Goal: Task Accomplishment & Management: Complete application form

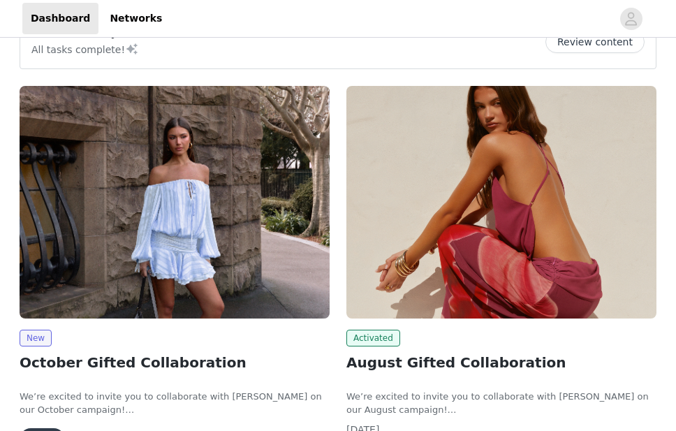
scroll to position [140, 0]
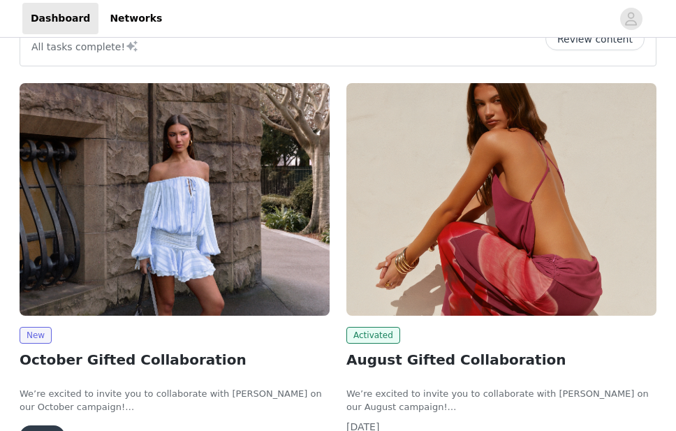
click at [185, 297] on img at bounding box center [175, 199] width 310 height 232
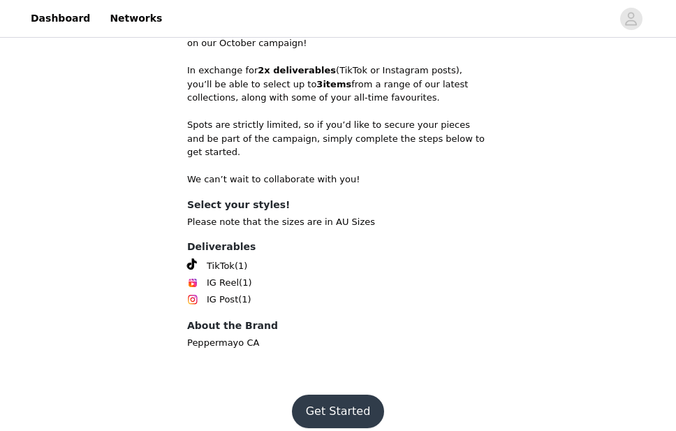
click at [336, 400] on button "Get Started" at bounding box center [338, 411] width 93 height 34
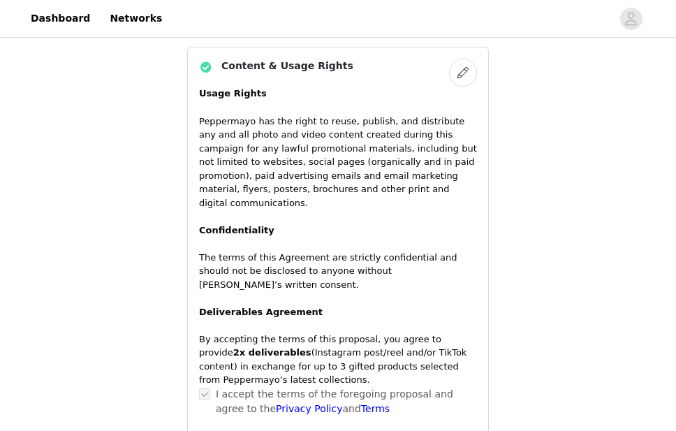
scroll to position [1236, 0]
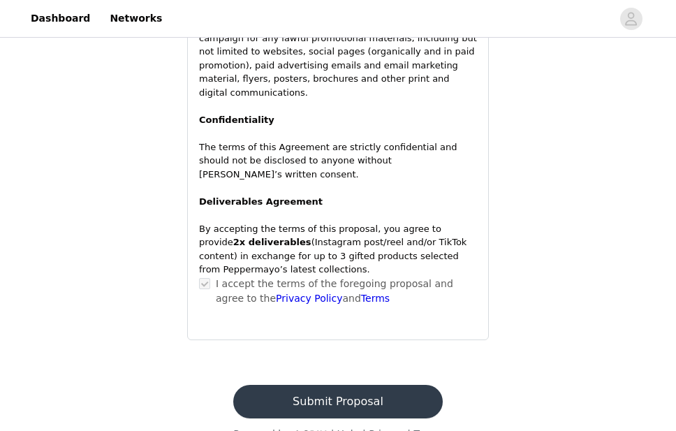
click at [390, 385] on button "Submit Proposal" at bounding box center [337, 402] width 209 height 34
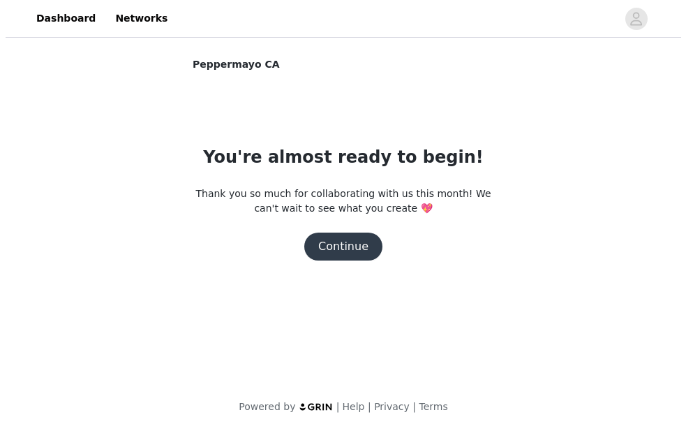
scroll to position [0, 0]
click at [358, 247] on button "Continue" at bounding box center [343, 246] width 78 height 28
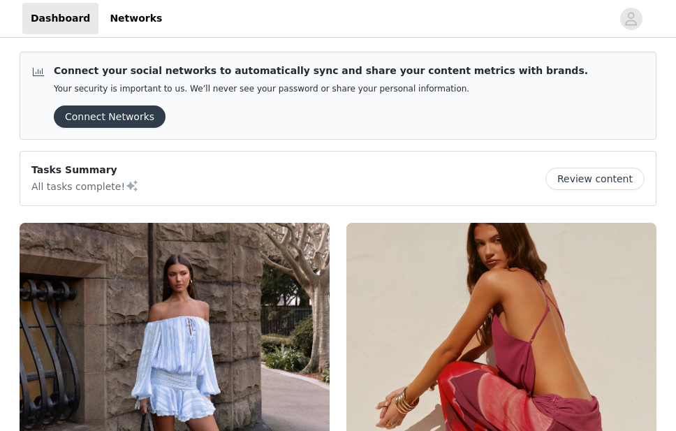
click at [208, 339] on img at bounding box center [175, 339] width 310 height 232
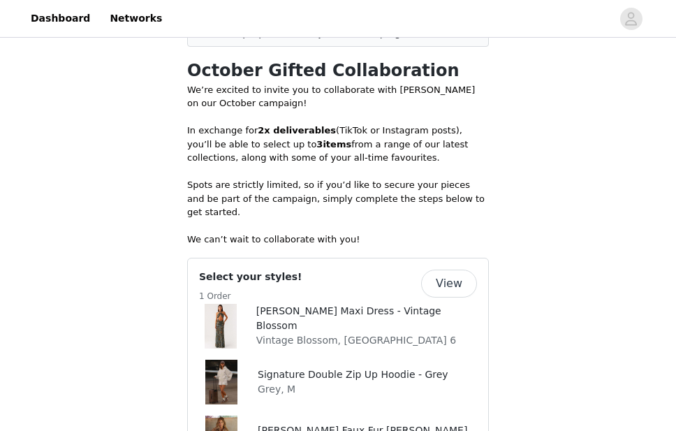
scroll to position [698, 0]
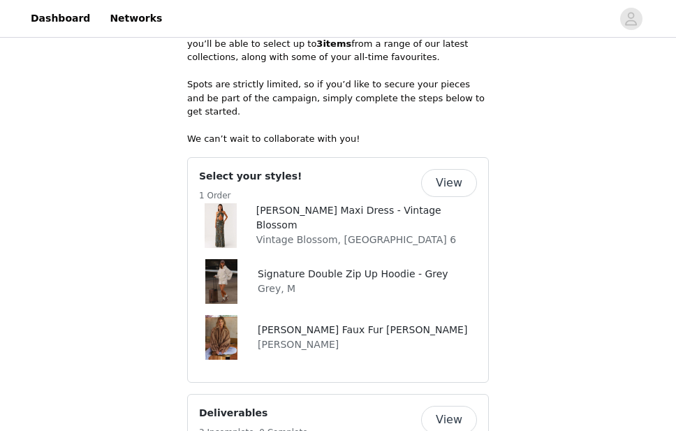
click at [451, 172] on button "View" at bounding box center [449, 183] width 56 height 28
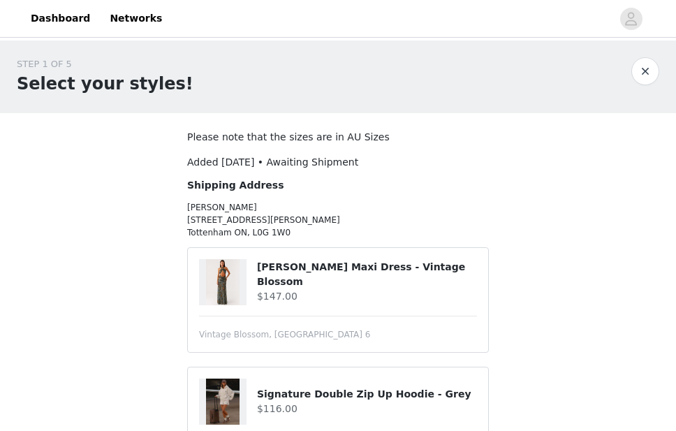
click at [225, 283] on img at bounding box center [223, 282] width 34 height 46
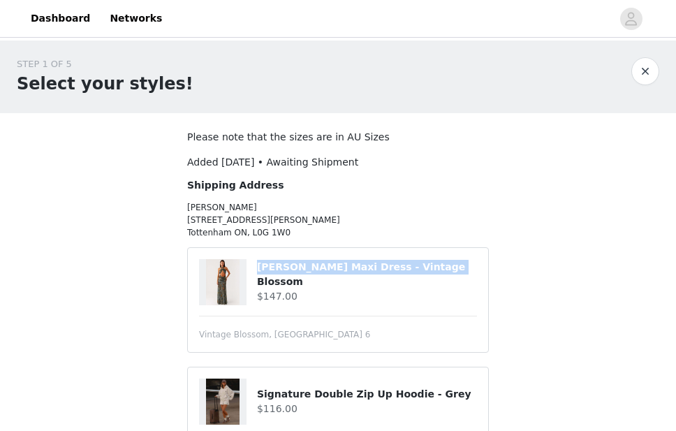
drag, startPoint x: 256, startPoint y: 272, endPoint x: 441, endPoint y: 272, distance: 185.0
click at [441, 272] on h4 "[PERSON_NAME] Maxi Dress - Vintage Blossom" at bounding box center [367, 274] width 220 height 29
copy h4 "[PERSON_NAME] Maxi Dress - Vintage Blossom"
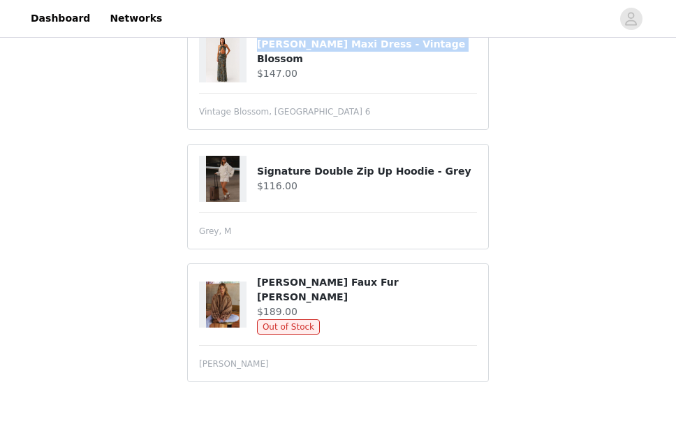
scroll to position [225, 0]
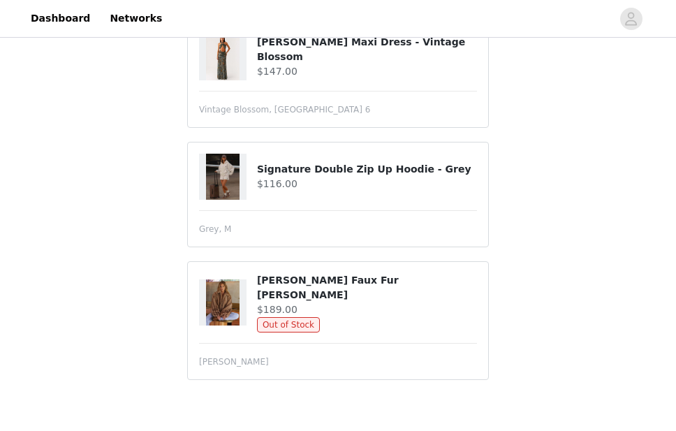
click at [261, 168] on h4 "Signature Double Zip Up Hoodie - Grey" at bounding box center [367, 169] width 220 height 15
drag, startPoint x: 378, startPoint y: 282, endPoint x: 256, endPoint y: 283, distance: 122.2
click at [257, 283] on h4 "[PERSON_NAME] Faux Fur [PERSON_NAME]" at bounding box center [367, 287] width 220 height 29
click at [260, 283] on h4 "[PERSON_NAME] Faux Fur [PERSON_NAME]" at bounding box center [367, 287] width 220 height 29
drag, startPoint x: 258, startPoint y: 283, endPoint x: 415, endPoint y: 269, distance: 158.5
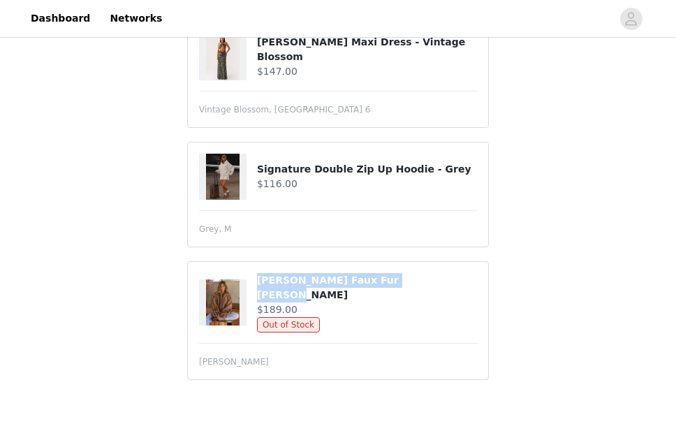
click at [404, 283] on h4 "[PERSON_NAME] Faux Fur [PERSON_NAME]" at bounding box center [367, 287] width 220 height 29
copy h4 "[PERSON_NAME] Faux Fur [PERSON_NAME]"
click at [258, 169] on h4 "Signature Double Zip Up Hoodie - Grey" at bounding box center [367, 169] width 220 height 15
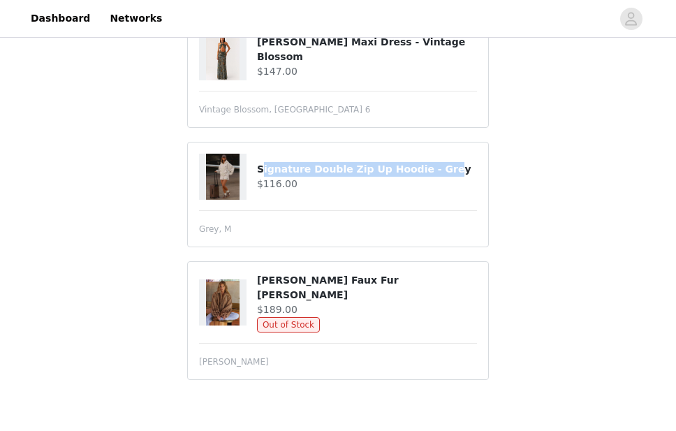
drag, startPoint x: 260, startPoint y: 170, endPoint x: 428, endPoint y: 171, distance: 168.3
click at [428, 171] on h4 "Signature Double Zip Up Hoodie - Grey" at bounding box center [367, 169] width 220 height 15
drag, startPoint x: 436, startPoint y: 171, endPoint x: 249, endPoint y: 173, distance: 186.4
click at [249, 173] on div "Signature Double Zip Up Hoodie - Grey $116.00" at bounding box center [338, 177] width 278 height 46
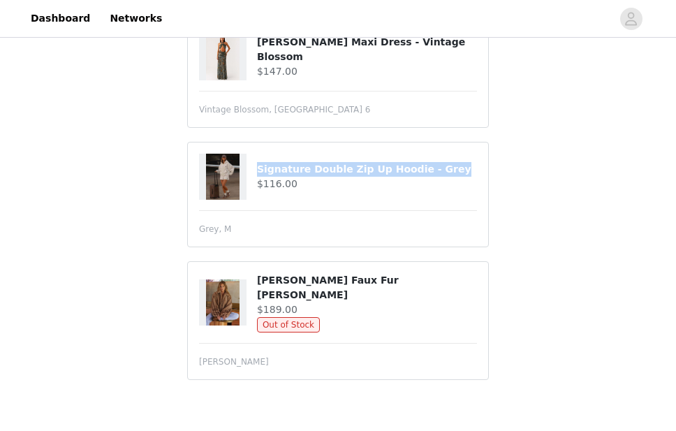
copy div "Signature Double Zip Up Hoodie - Grey"
